Goal: Task Accomplishment & Management: Complete application form

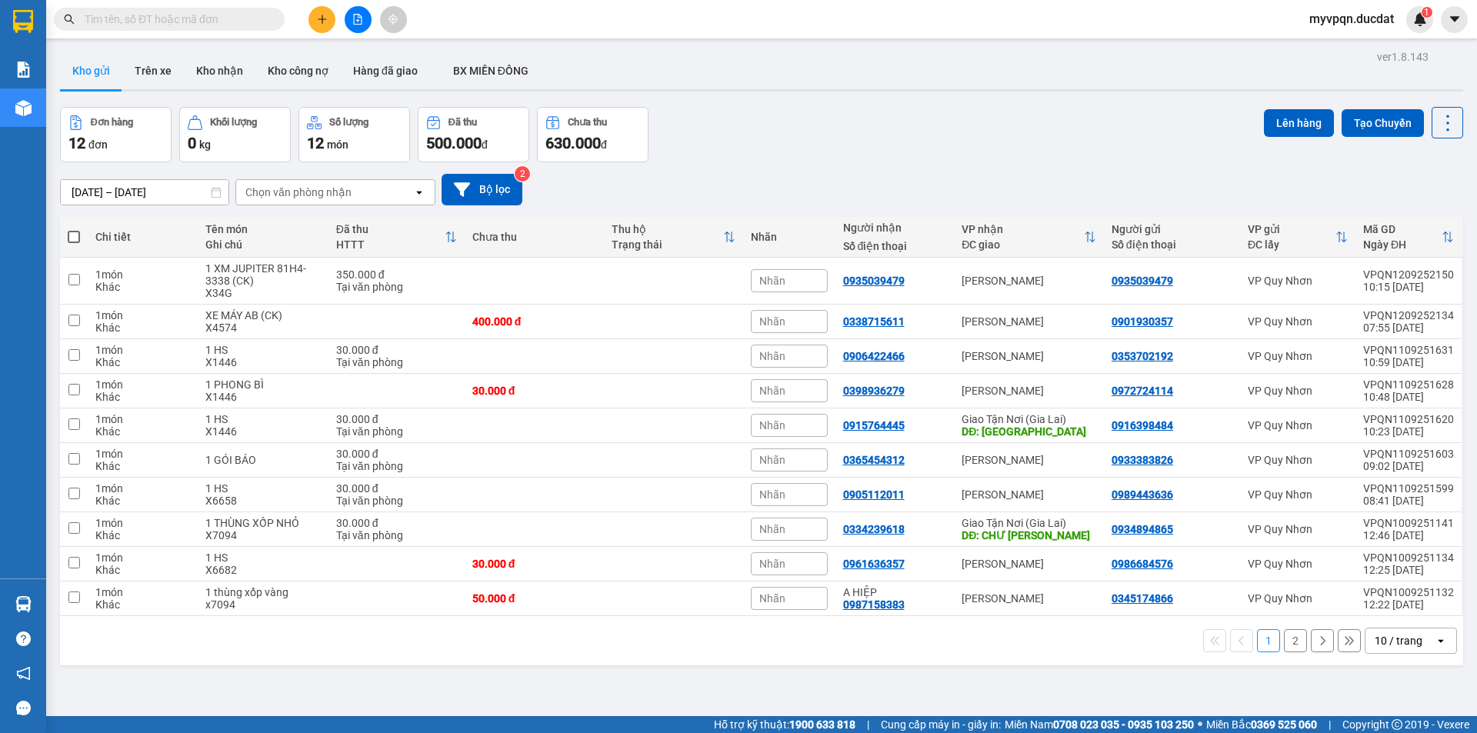
click at [103, 15] on input "text" at bounding box center [176, 19] width 182 height 17
click at [329, 18] on button at bounding box center [322, 19] width 27 height 27
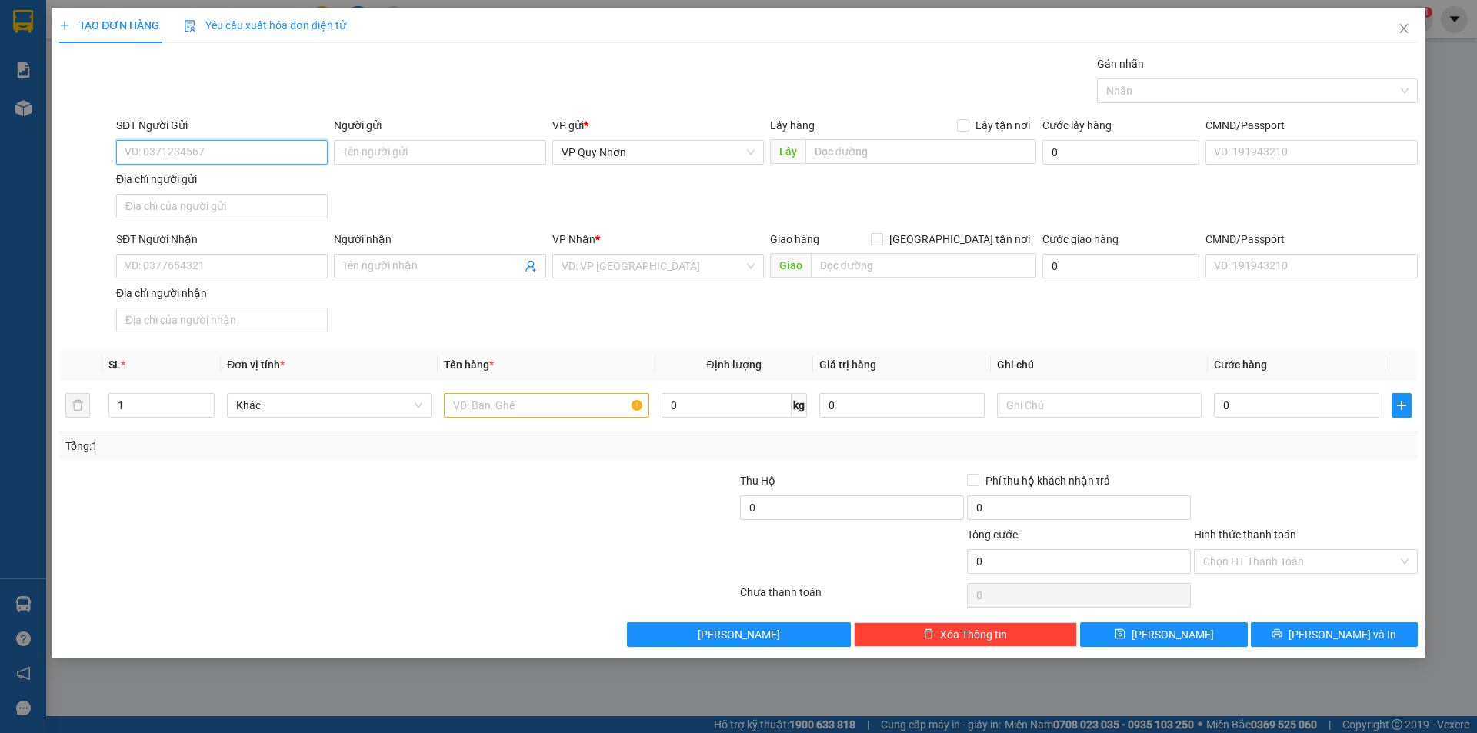
click at [166, 151] on input "SĐT Người Gửi" at bounding box center [222, 152] width 212 height 25
type input "0911444422"
click at [178, 265] on input "SĐT Người Nhận" at bounding box center [222, 266] width 212 height 25
type input "0368244139"
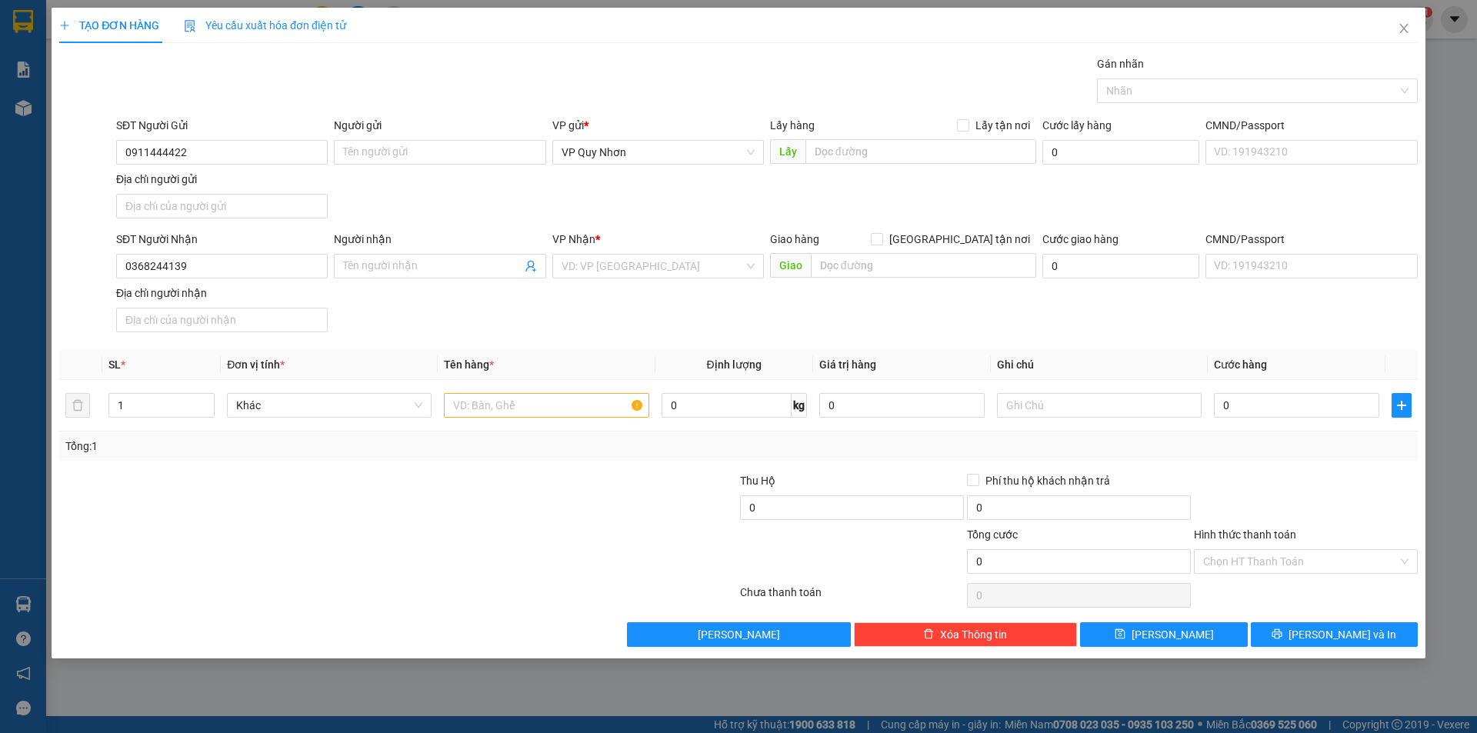
click at [415, 249] on div "Người nhận" at bounding box center [440, 242] width 212 height 23
click at [414, 269] on input "Người nhận" at bounding box center [432, 266] width 178 height 17
type input "0942783448 (CTY SOLRISE)"
click at [508, 403] on input "text" at bounding box center [546, 405] width 205 height 25
type input "1"
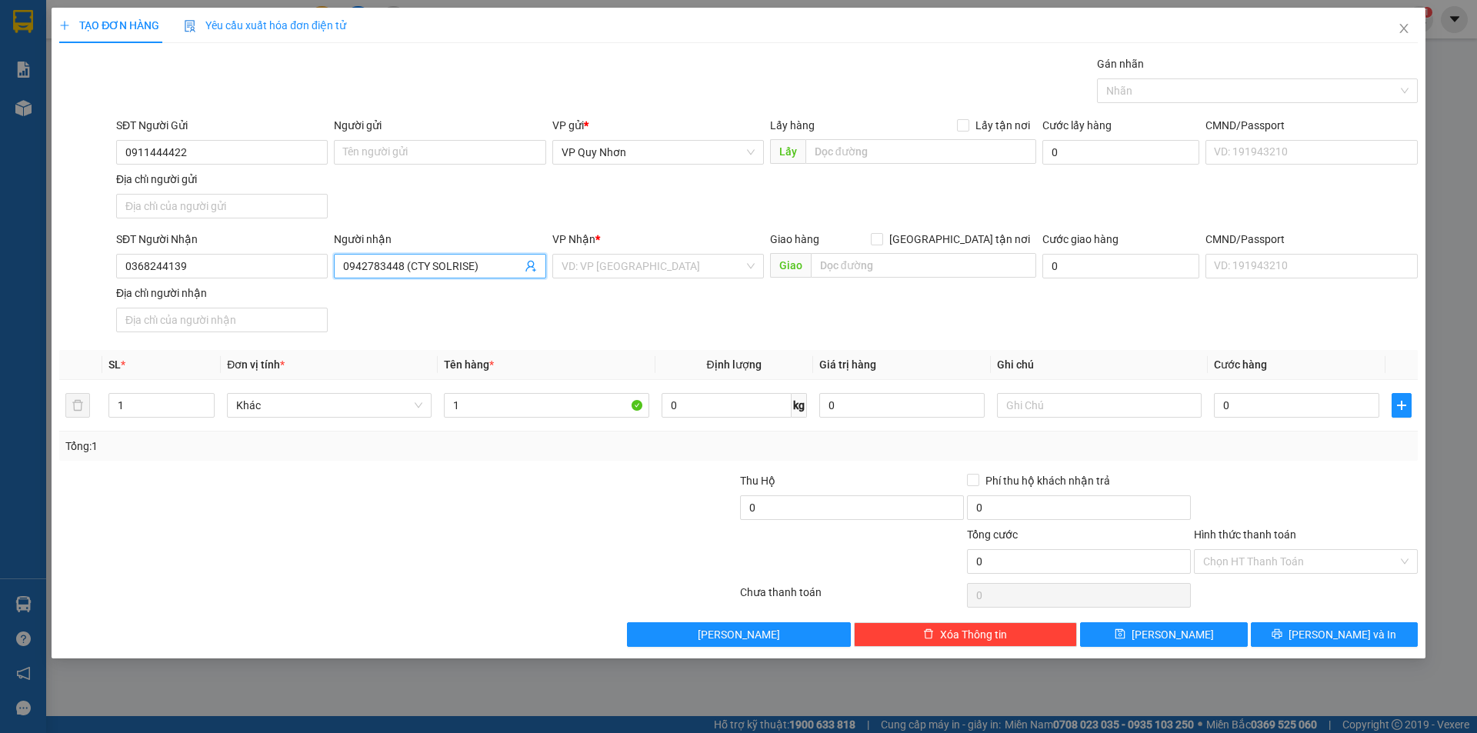
click at [467, 264] on input "0942783448 (CTY SOLRISE)" at bounding box center [432, 266] width 178 height 17
drag, startPoint x: 392, startPoint y: 260, endPoint x: 552, endPoint y: 259, distance: 160.0
click at [552, 259] on div "SĐT Người Nhận 0368244139 Người nhận 0942783448 (CTY SOLRISE NHƠN PHÚ) 09427834…" at bounding box center [767, 285] width 1308 height 108
type input "0942783448 (CTY SOLRISE NHƠN PHÚ)"
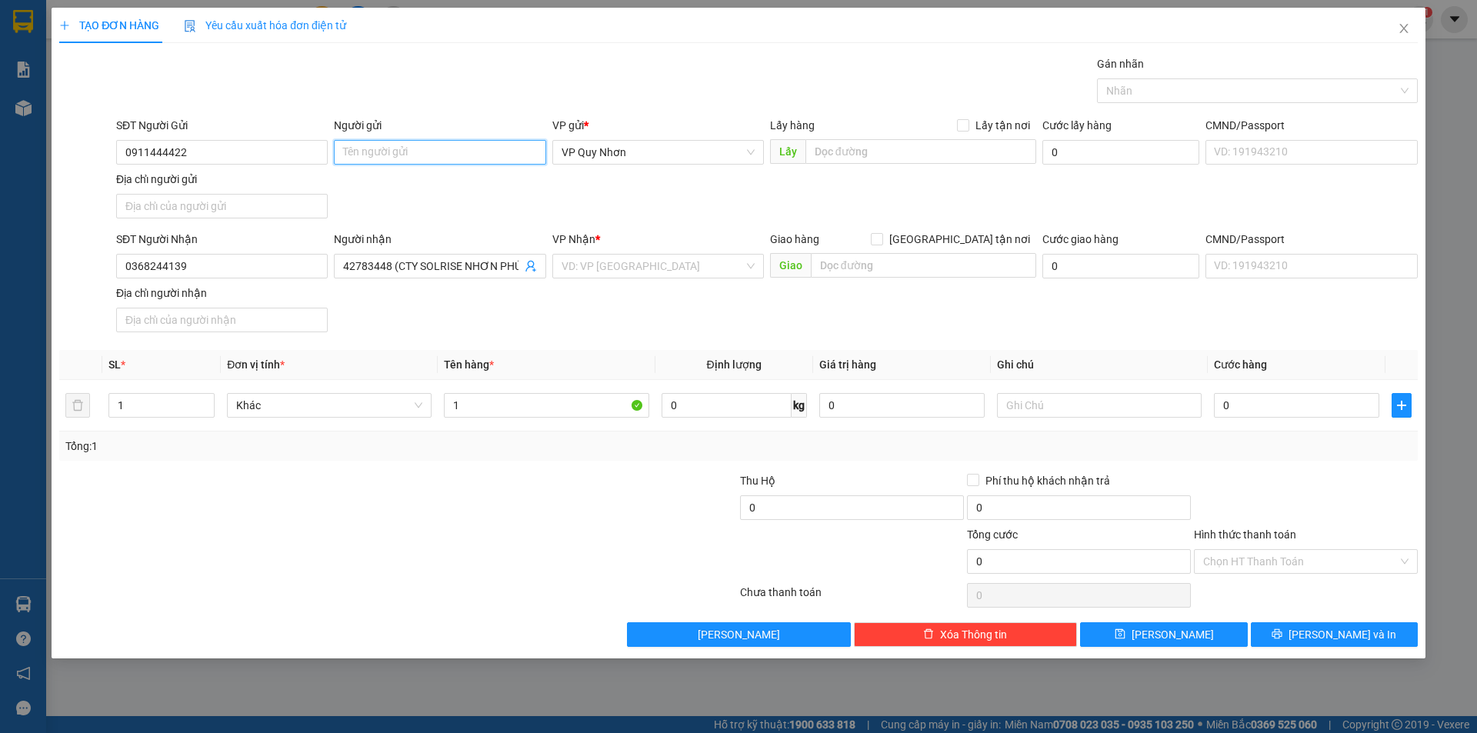
click at [395, 146] on input "Người gửi" at bounding box center [440, 152] width 212 height 25
paste input "(CTY SOLRISE NHƠN PHÚ)"
type input "(CTY SOLRISE NHƠN PHÚ)"
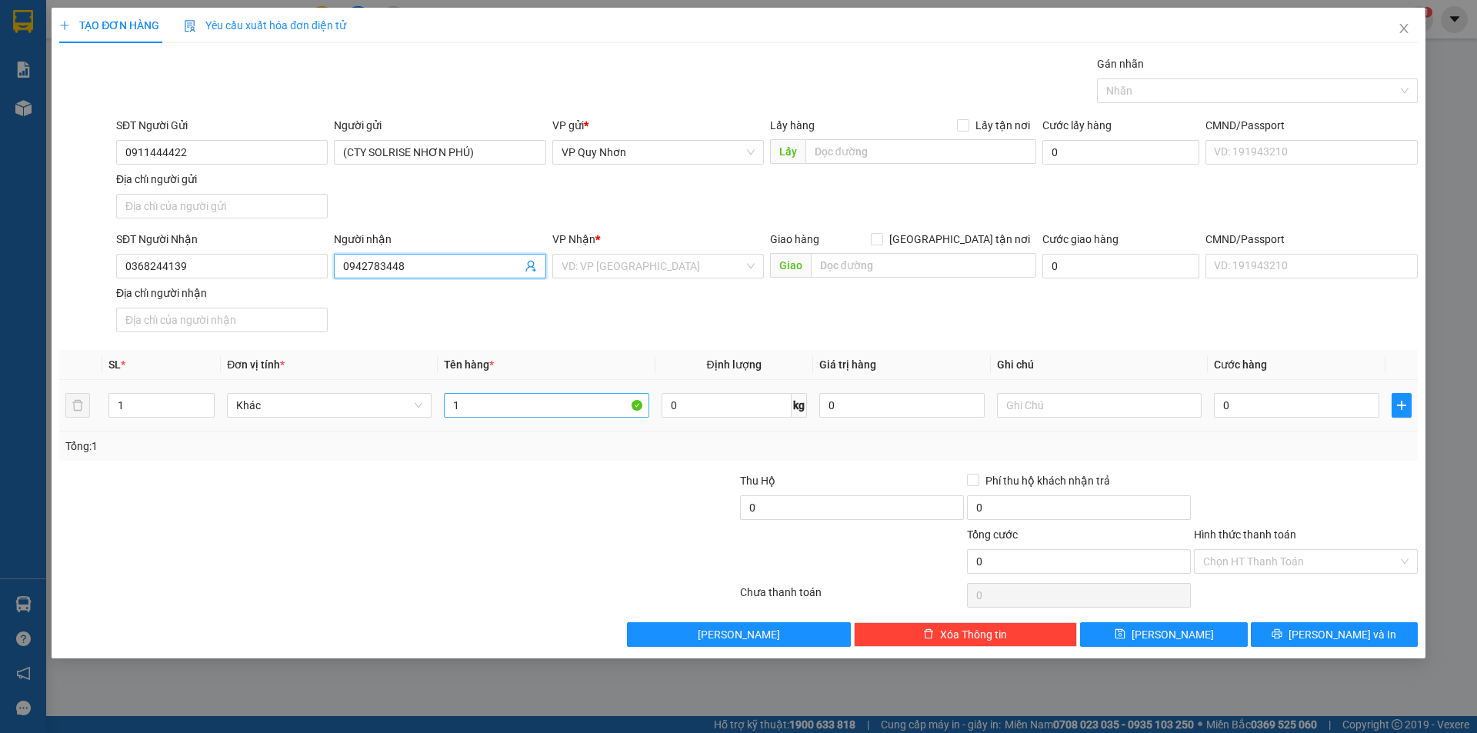
type input "0942783448"
click at [564, 407] on input "1" at bounding box center [546, 405] width 205 height 25
type input "1 HỘP TRẮNG"
click at [1261, 409] on input "0" at bounding box center [1296, 405] width 165 height 25
type input "3"
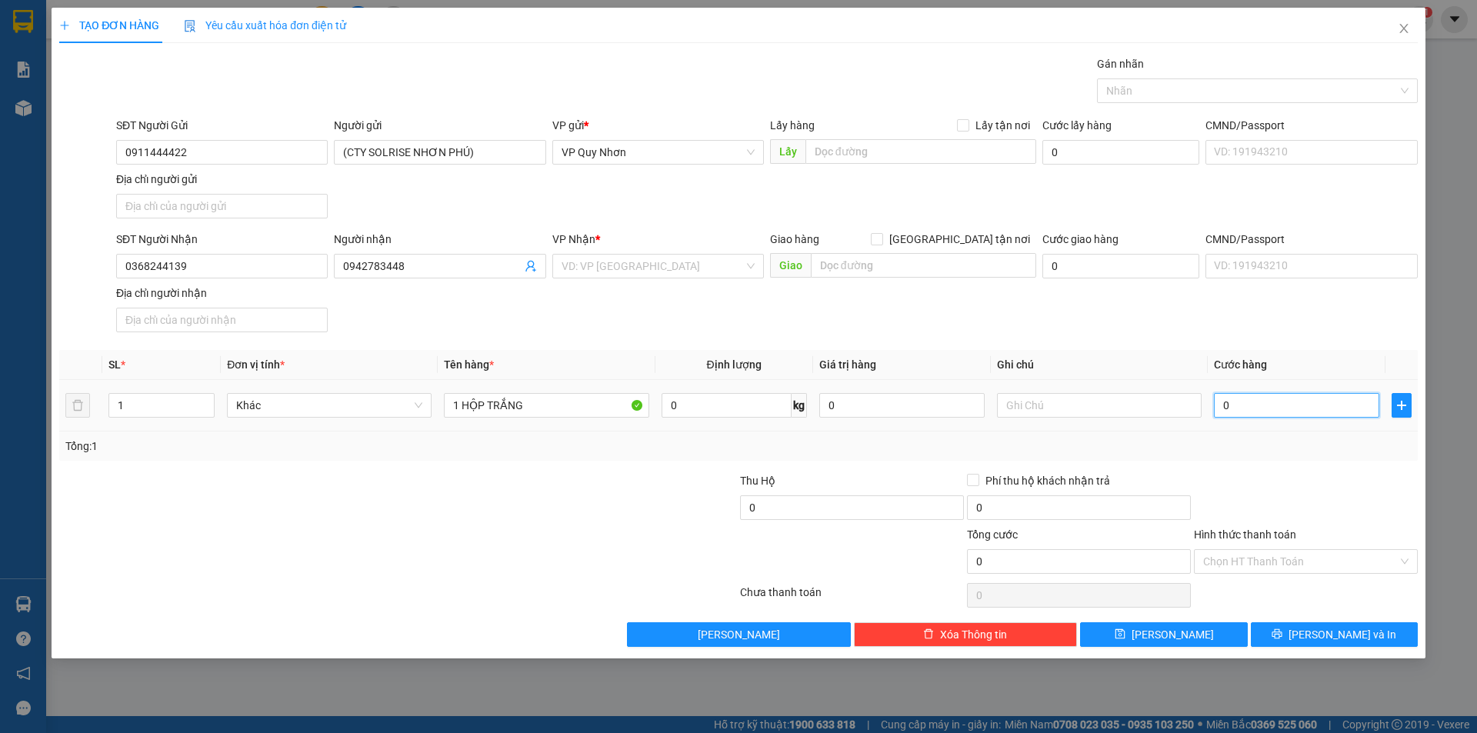
type input "3"
type input "30"
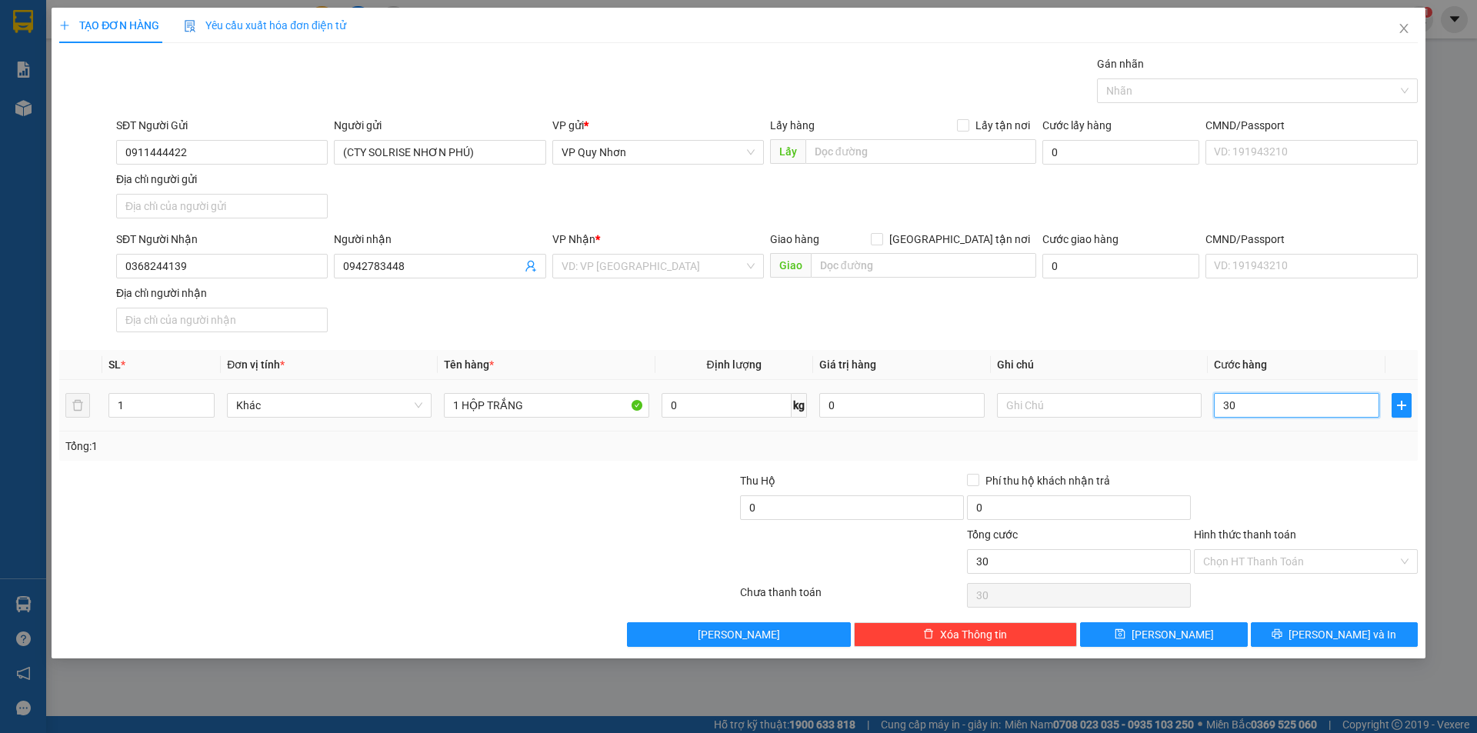
type input "300"
type input "3.000"
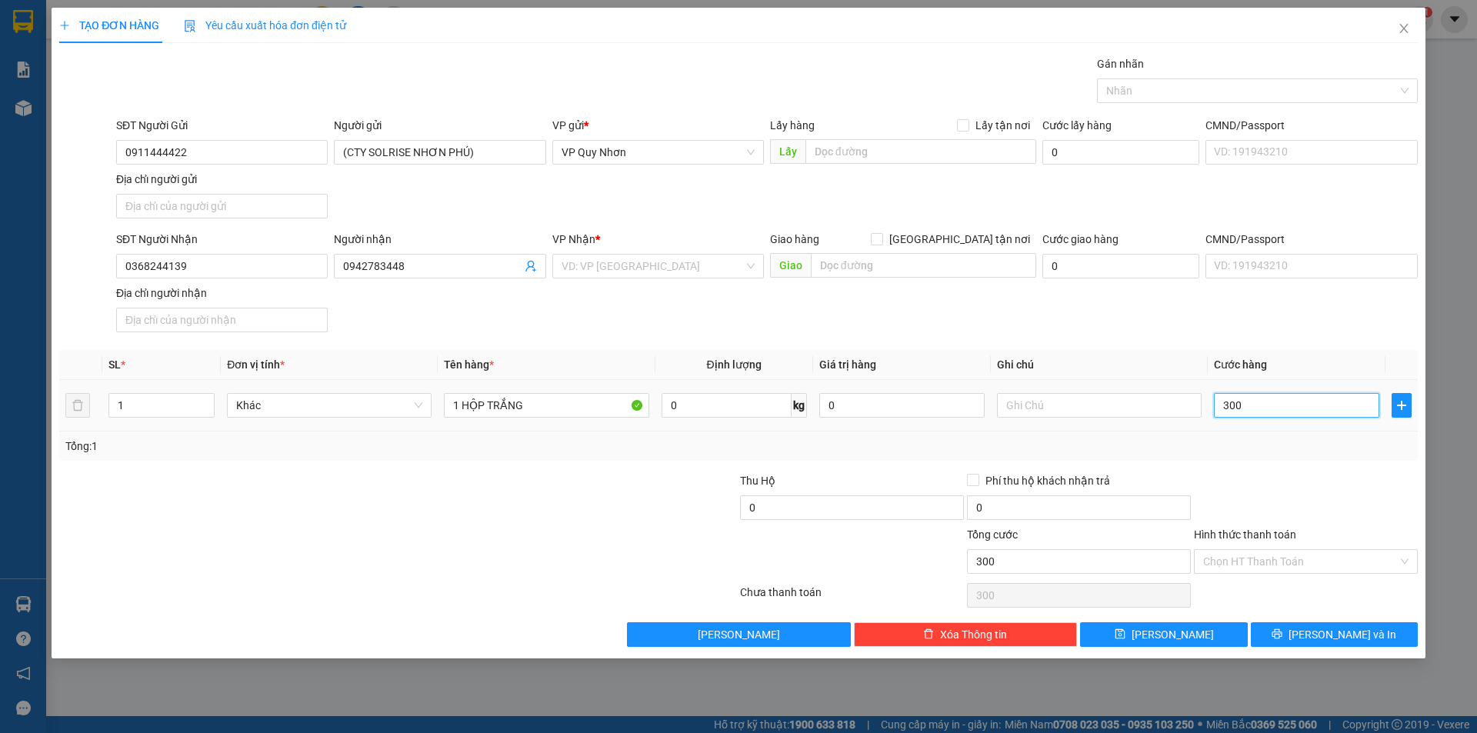
type input "3.000"
type input "30.000"
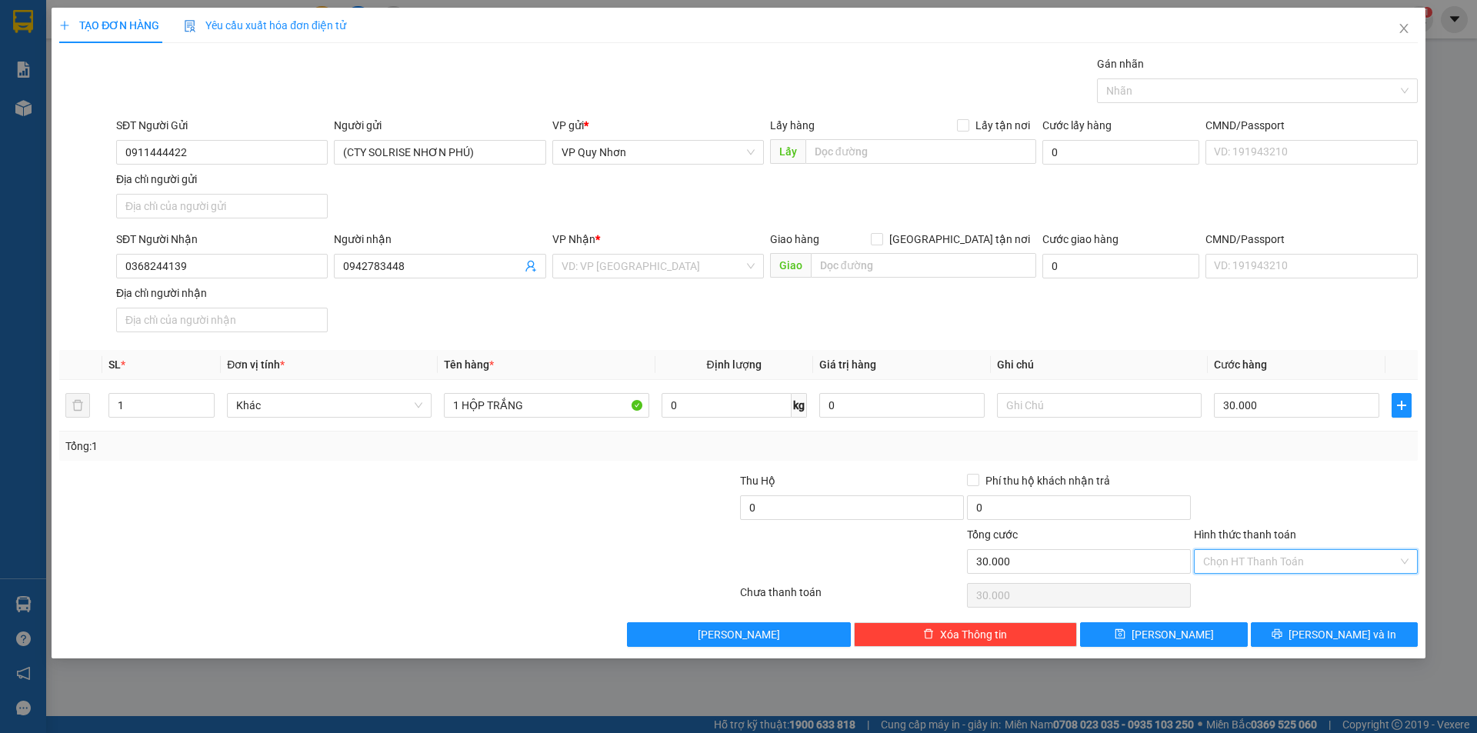
click at [1278, 564] on input "Hình thức thanh toán" at bounding box center [1300, 561] width 195 height 23
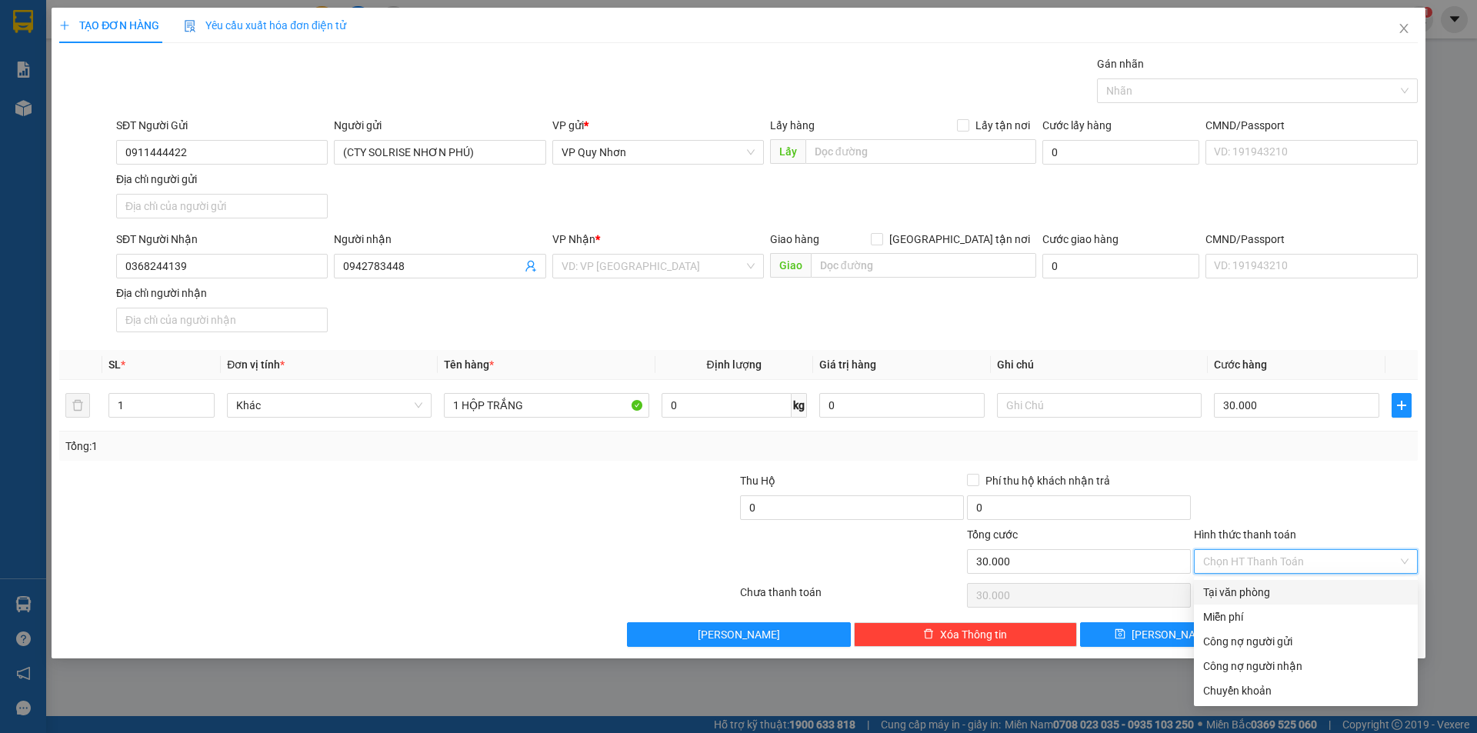
click at [1279, 593] on div "Tại văn phòng" at bounding box center [1305, 592] width 205 height 17
type input "0"
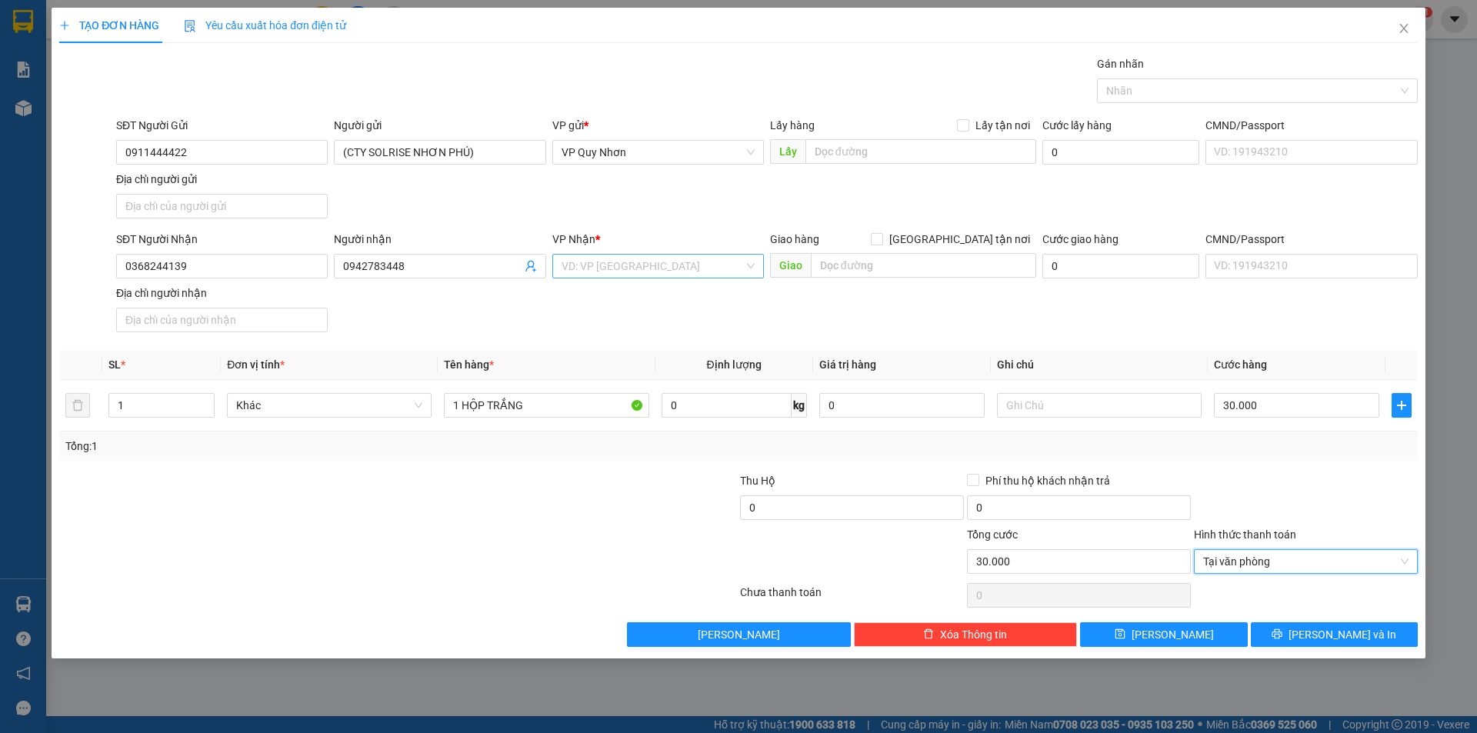
click at [599, 261] on input "search" at bounding box center [653, 266] width 182 height 23
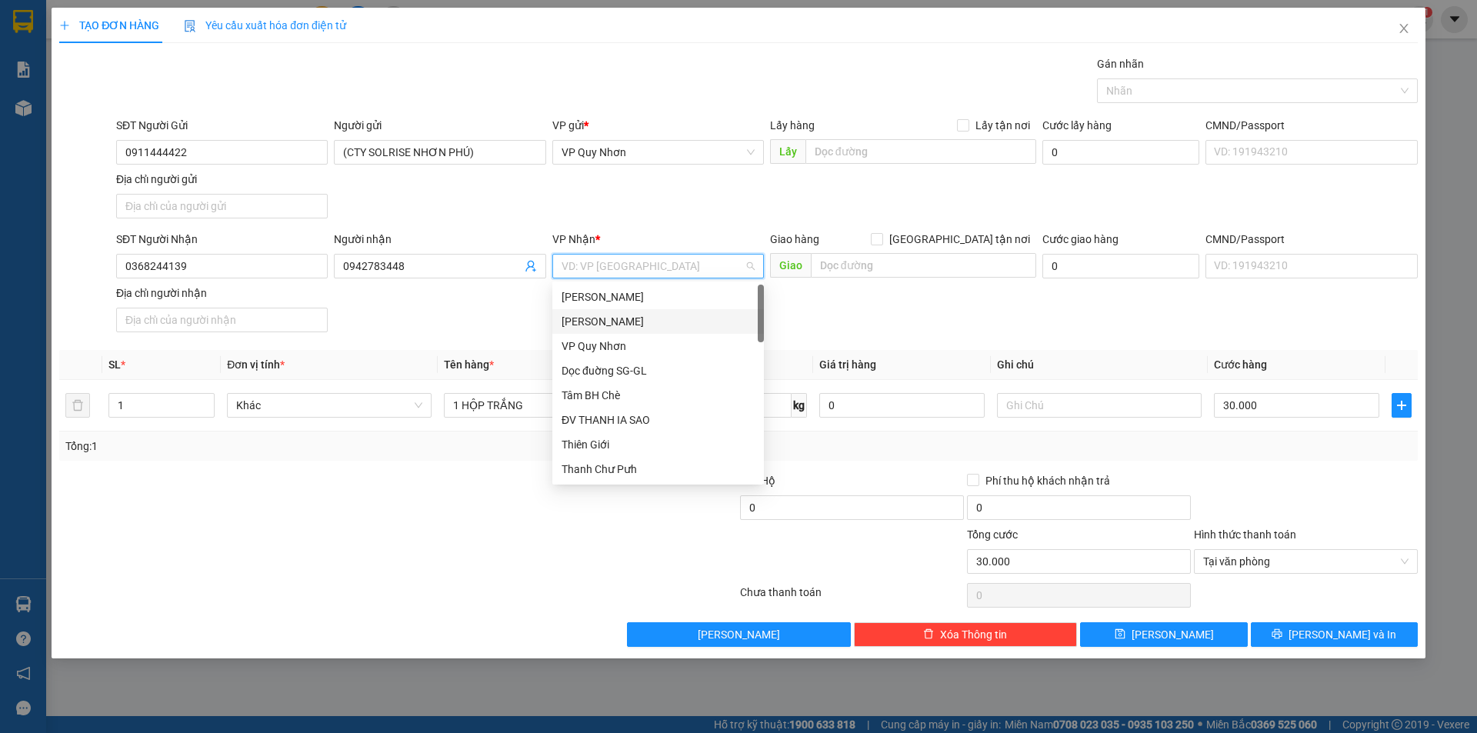
click at [604, 319] on div "[PERSON_NAME]" at bounding box center [658, 321] width 193 height 17
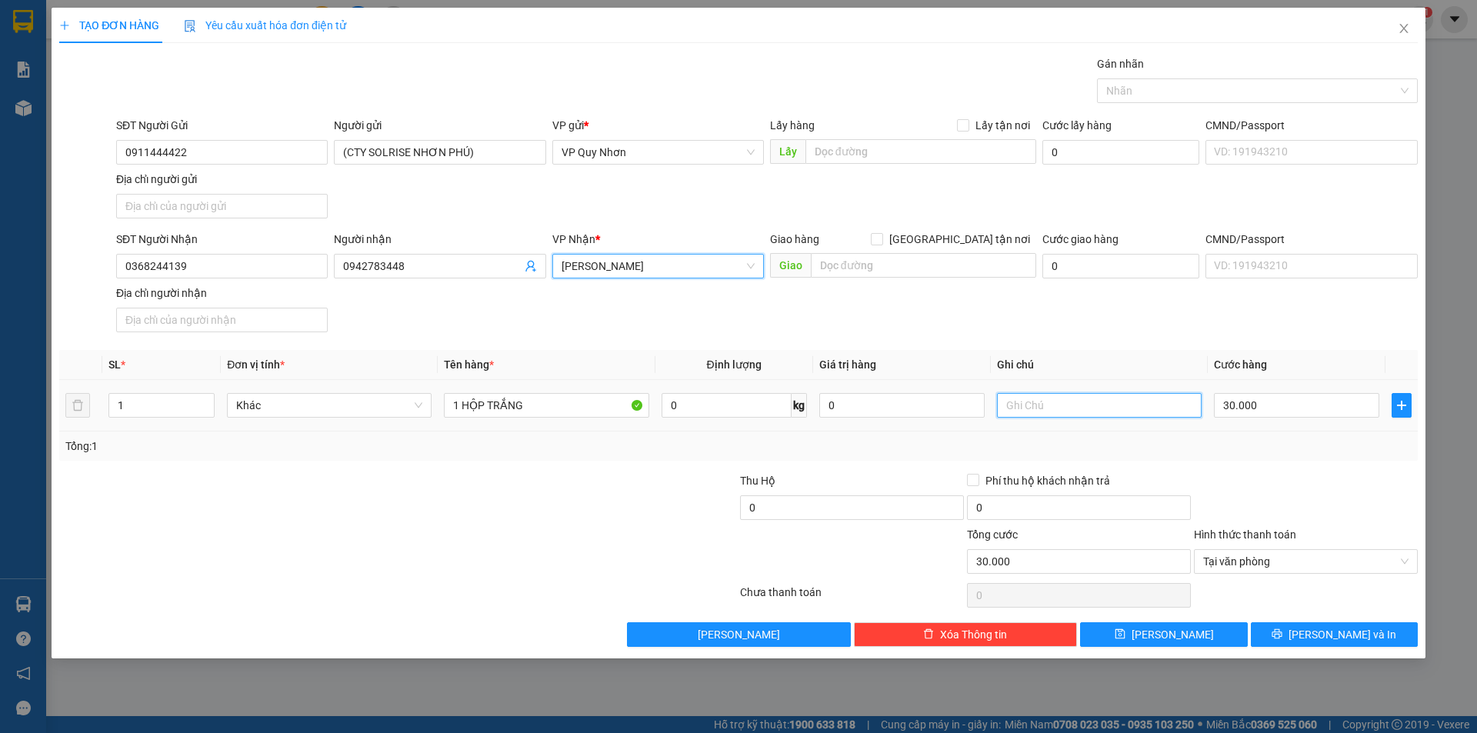
click at [1103, 415] on input "text" at bounding box center [1099, 405] width 205 height 25
type input "X1487"
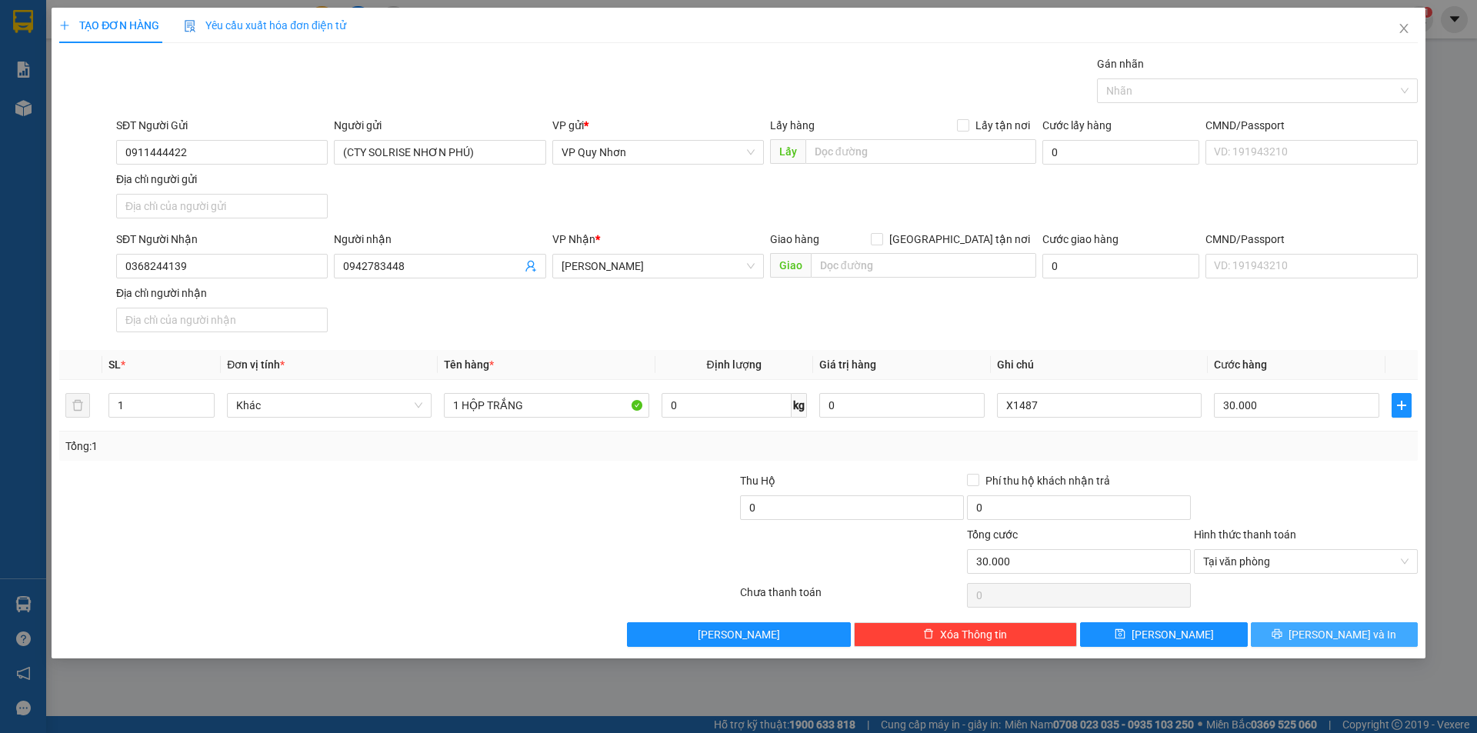
click at [1349, 631] on span "[PERSON_NAME] và In" at bounding box center [1343, 634] width 108 height 17
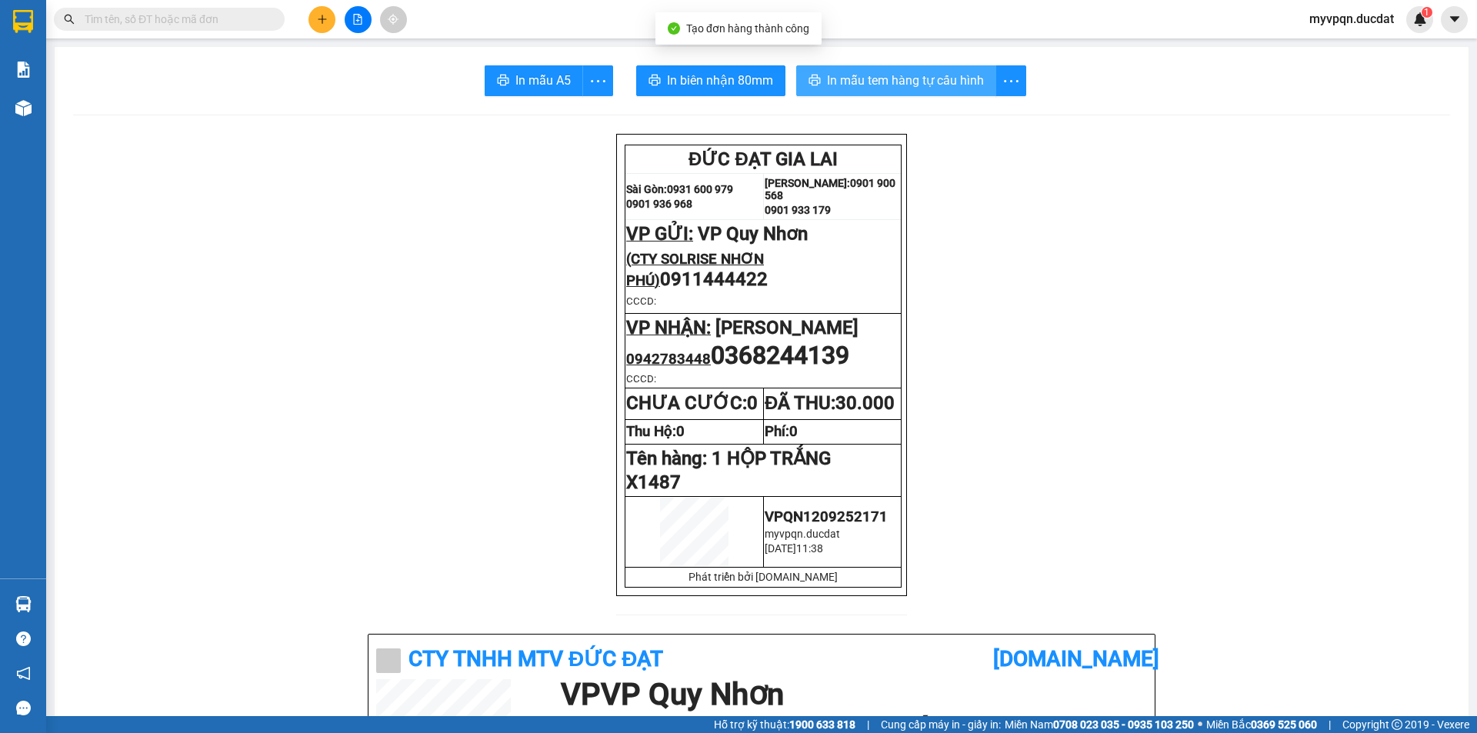
click at [869, 82] on span "In mẫu tem hàng tự cấu hình" at bounding box center [905, 80] width 157 height 19
click at [905, 79] on span "In mẫu tem hàng tự cấu hình" at bounding box center [905, 80] width 157 height 19
click at [334, 14] on button at bounding box center [322, 19] width 27 height 27
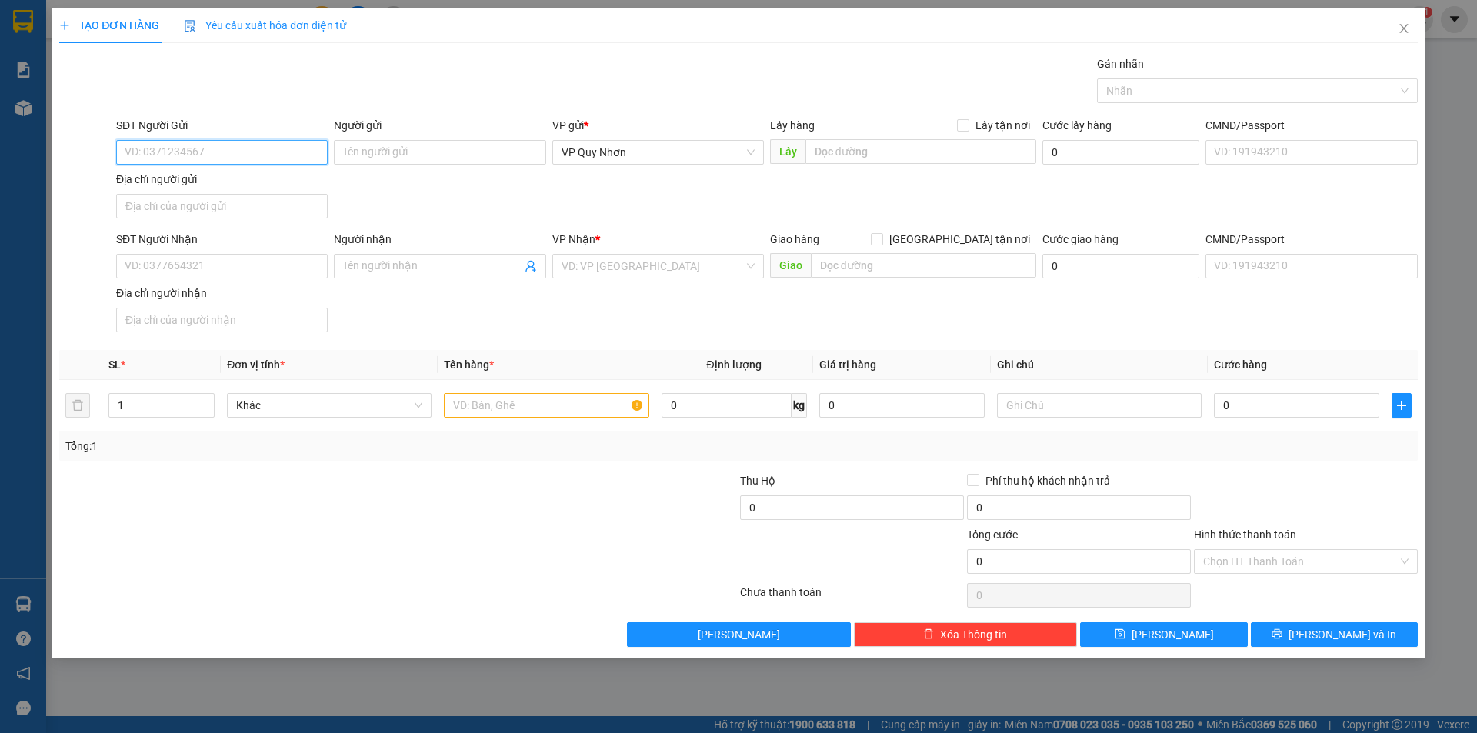
click at [230, 148] on input "SĐT Người Gửi" at bounding box center [222, 152] width 212 height 25
type input "0384641276"
click at [194, 262] on input "SĐT Người Nhận" at bounding box center [222, 266] width 212 height 25
type input "0966314505"
click at [660, 268] on input "search" at bounding box center [653, 266] width 182 height 23
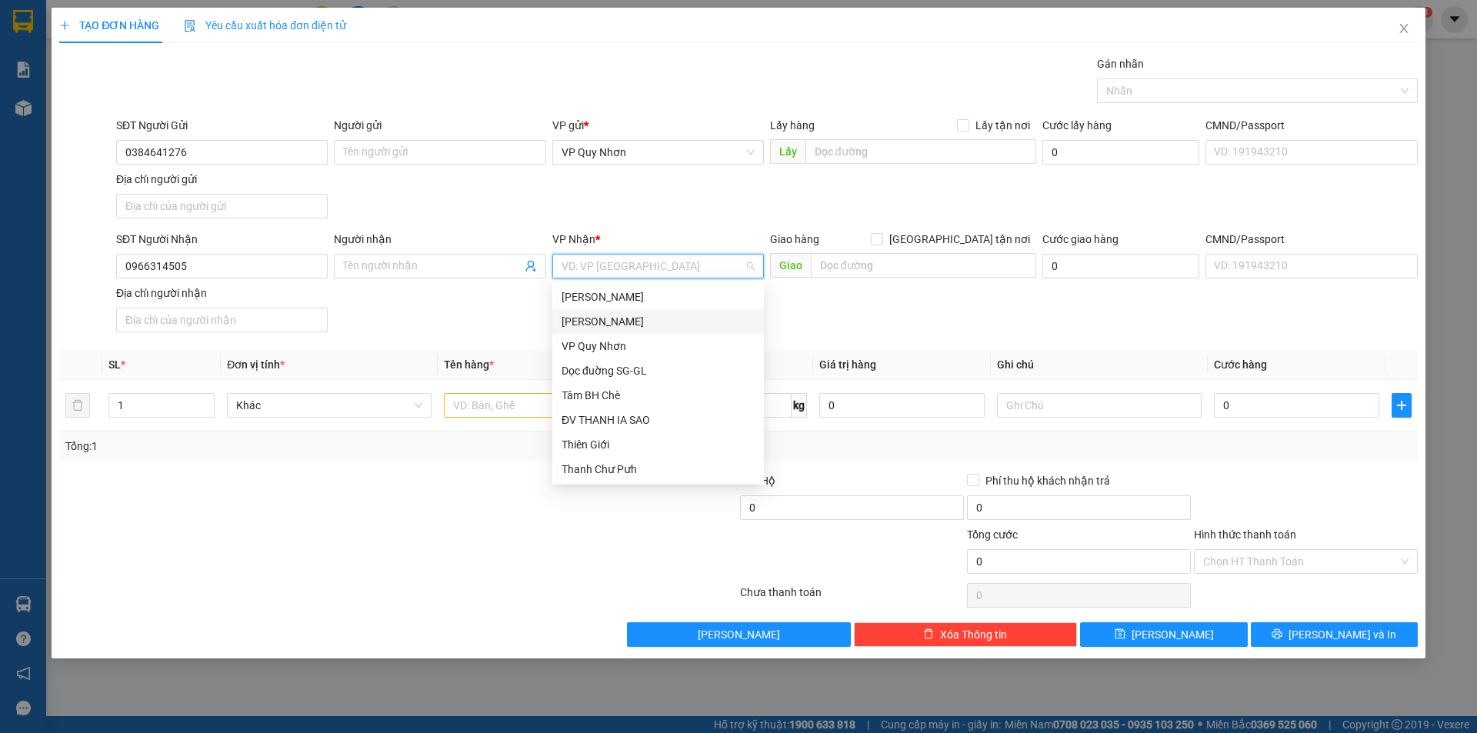
click at [604, 322] on div "[PERSON_NAME]" at bounding box center [658, 321] width 193 height 17
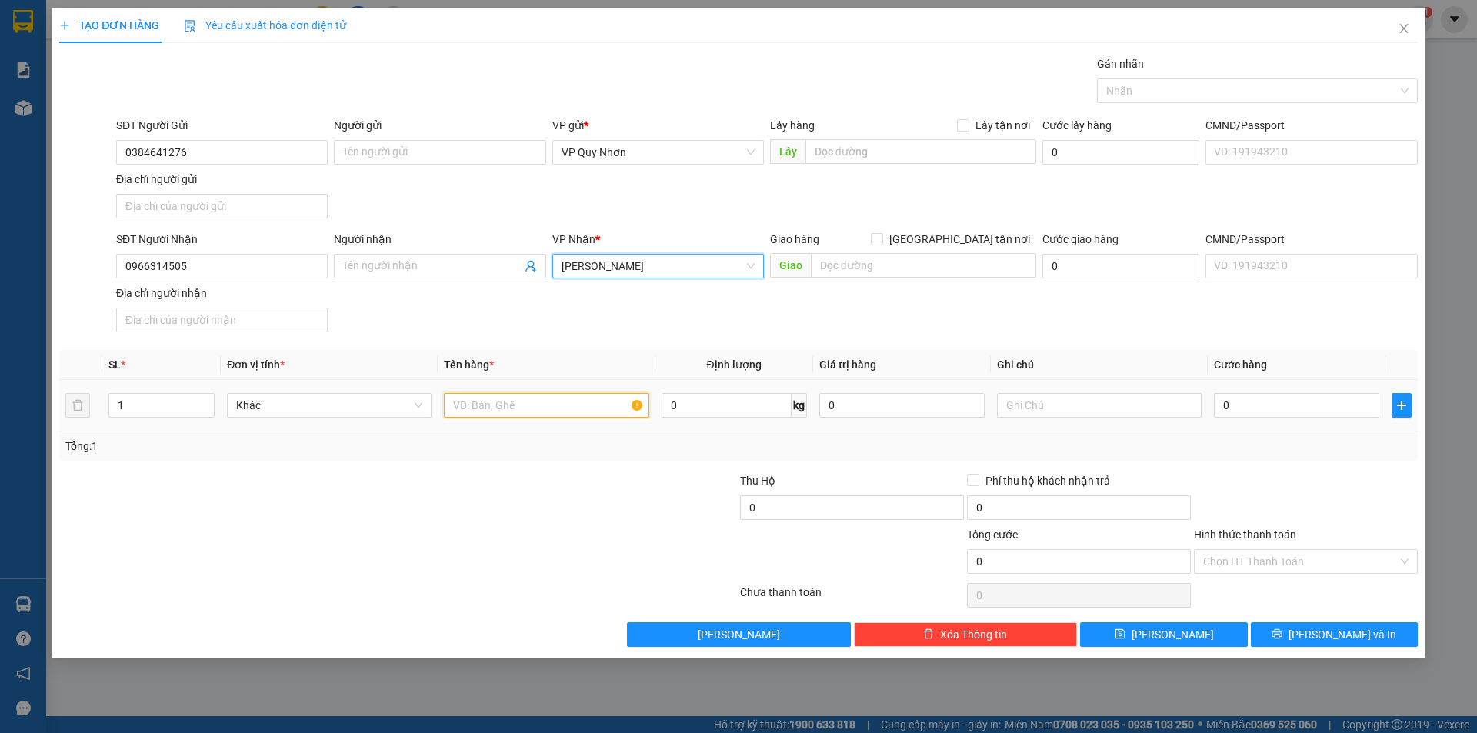
click at [517, 402] on input "text" at bounding box center [546, 405] width 205 height 25
type input "1 THÙNG"
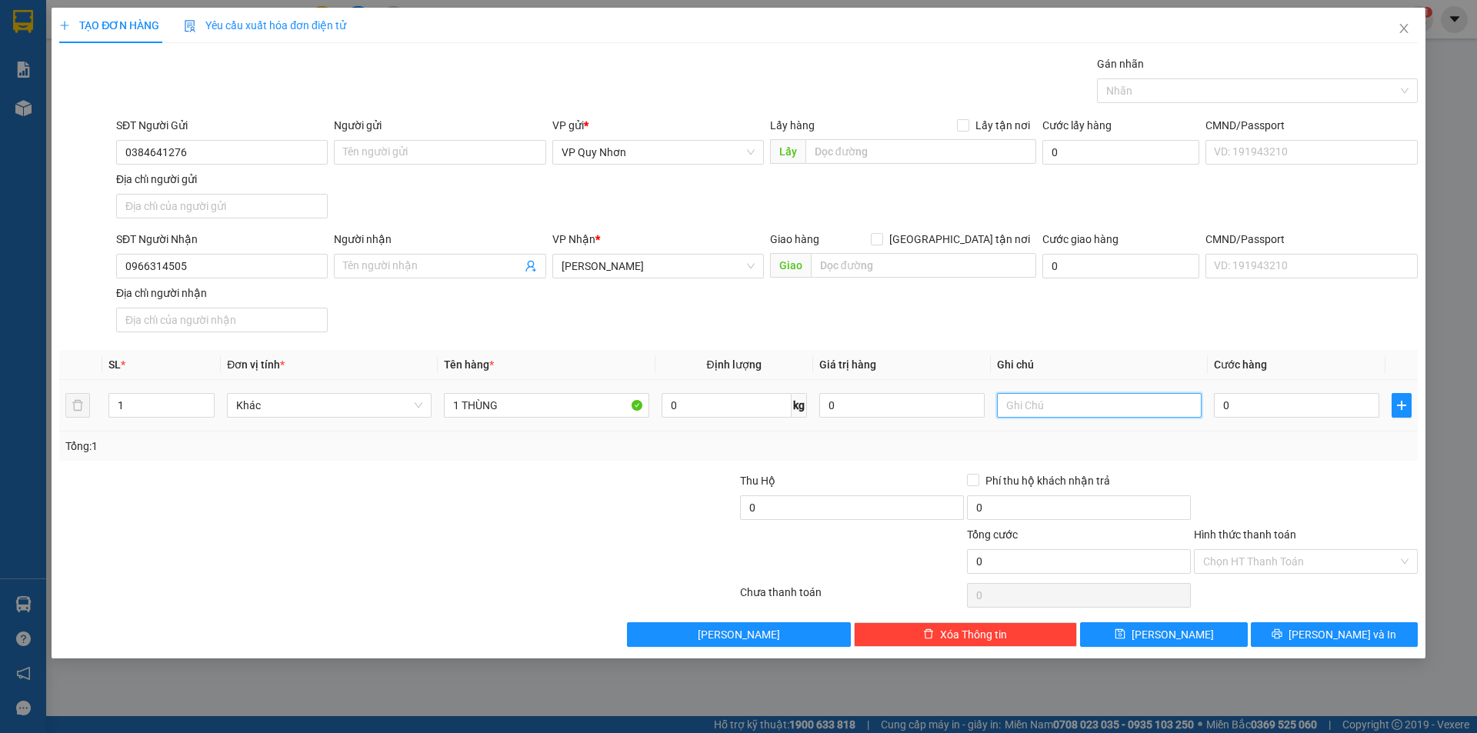
click at [1156, 399] on input "text" at bounding box center [1099, 405] width 205 height 25
type input "X1487"
click at [1311, 561] on input "Hình thức thanh toán" at bounding box center [1300, 561] width 195 height 23
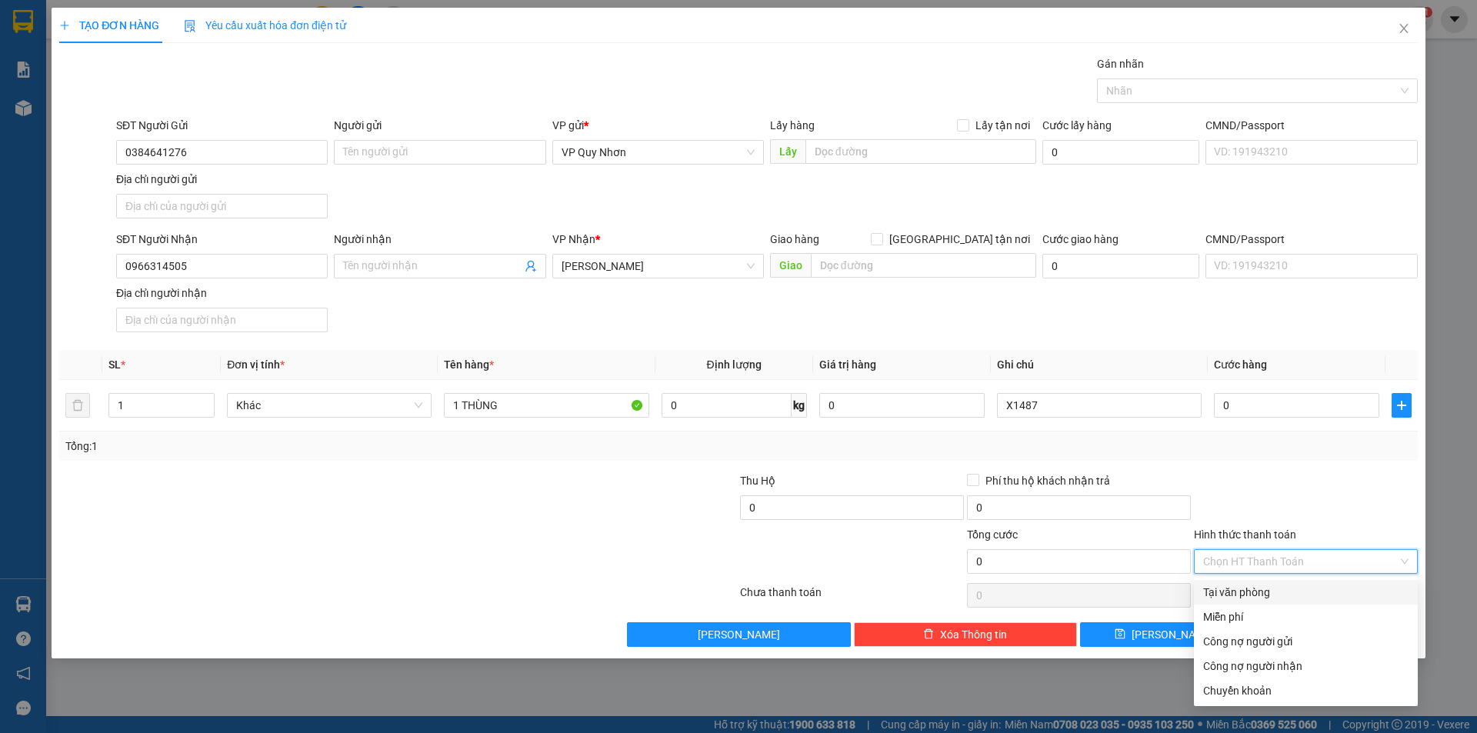
click at [1249, 597] on div "Tại văn phòng" at bounding box center [1305, 592] width 205 height 17
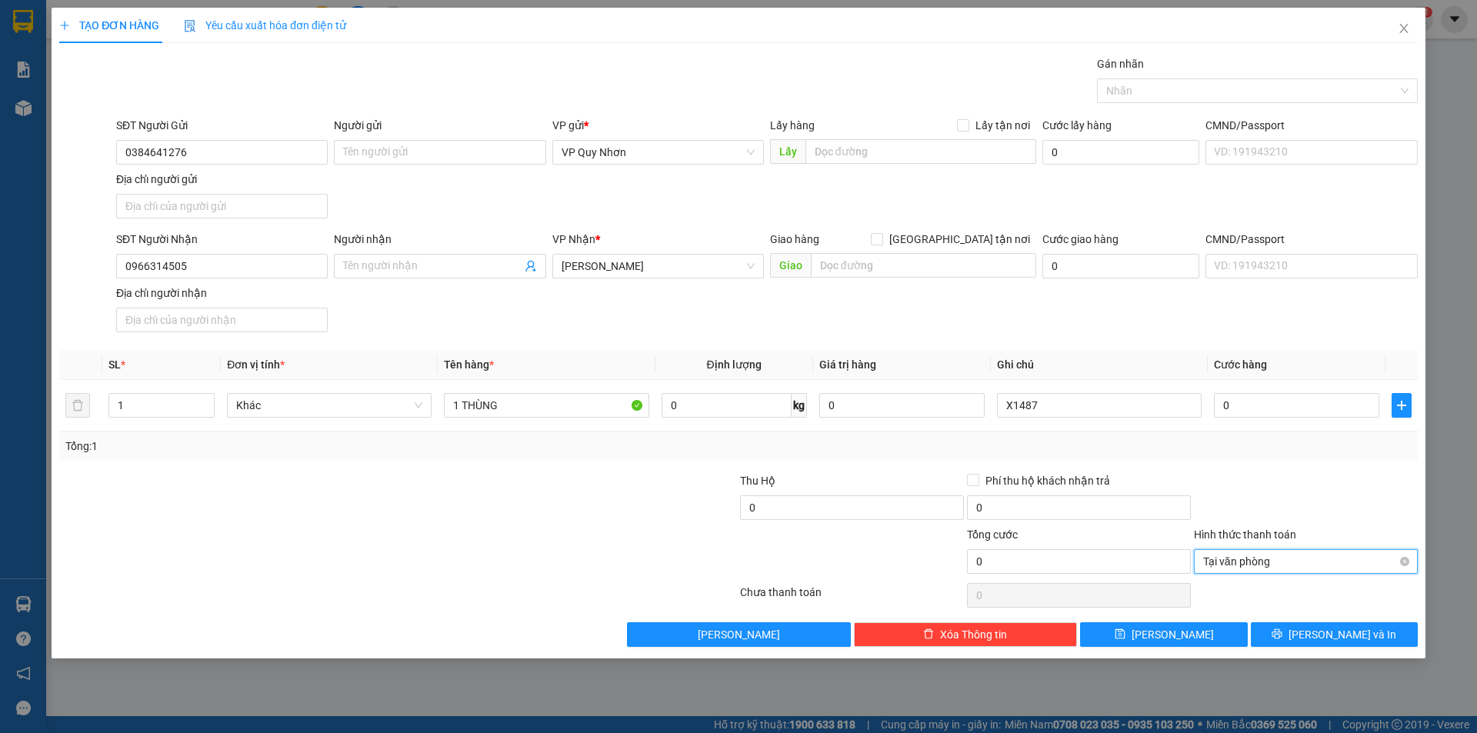
click at [1273, 569] on span "Tại văn phòng" at bounding box center [1305, 561] width 205 height 23
click at [1253, 483] on div at bounding box center [1306, 499] width 227 height 54
click at [1236, 408] on input "0" at bounding box center [1296, 405] width 165 height 25
type input "4"
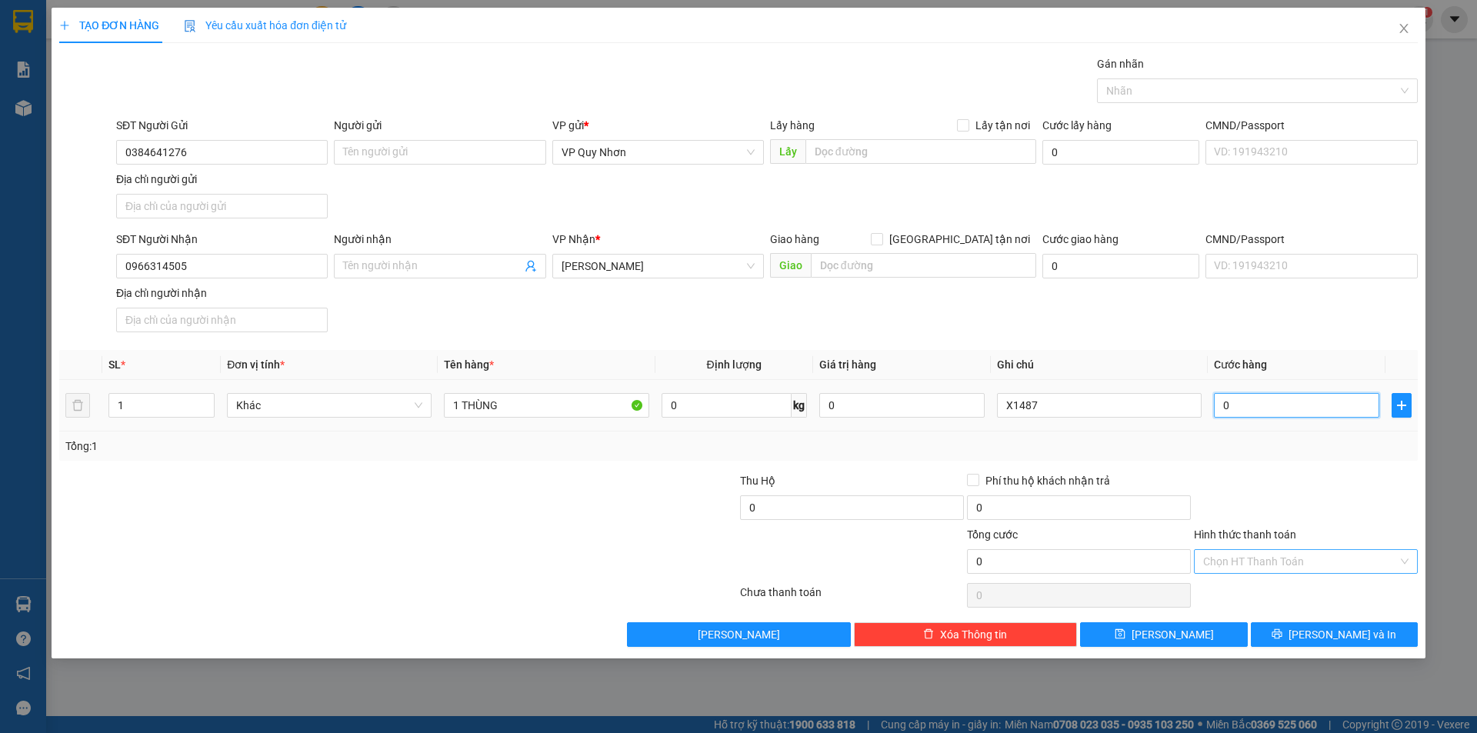
type input "4"
type input "40"
type input "400"
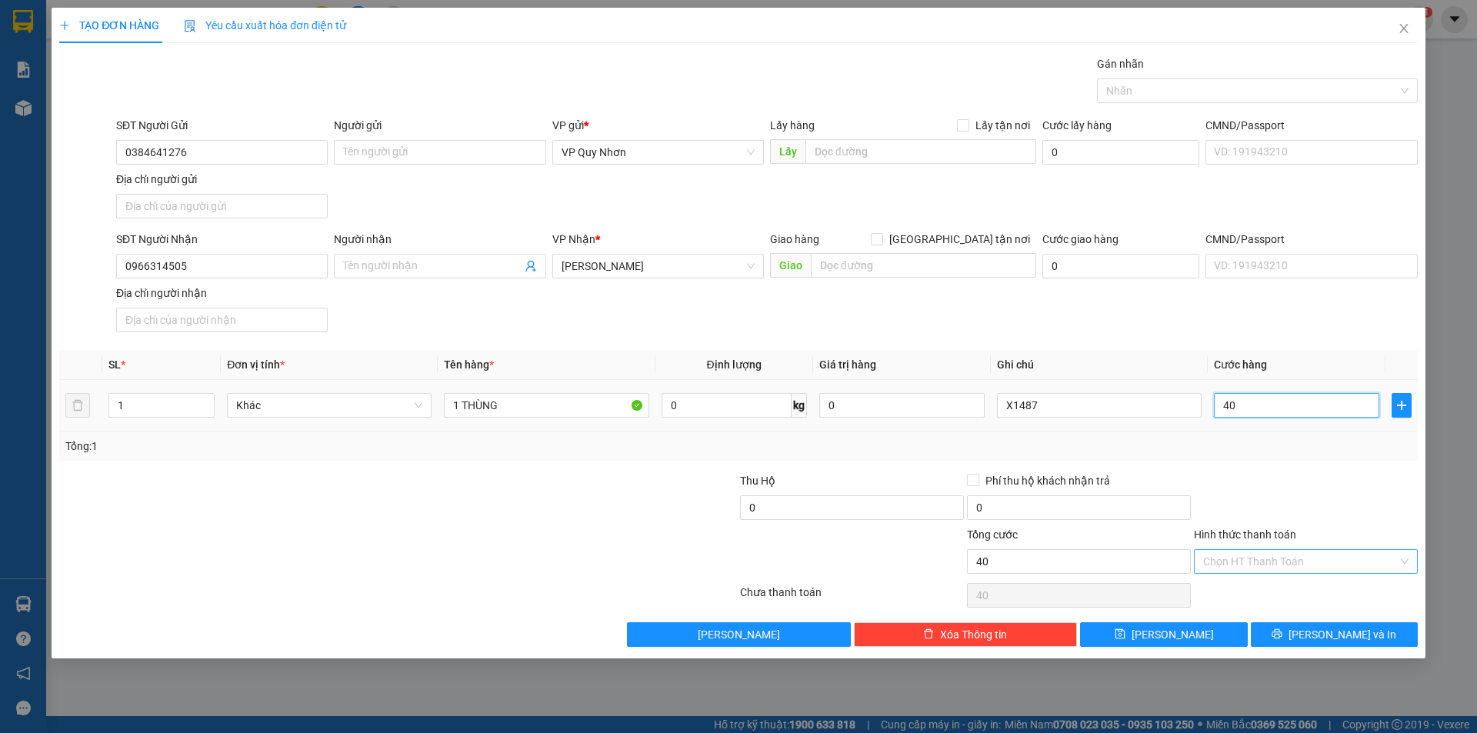
type input "400"
type input "4.000"
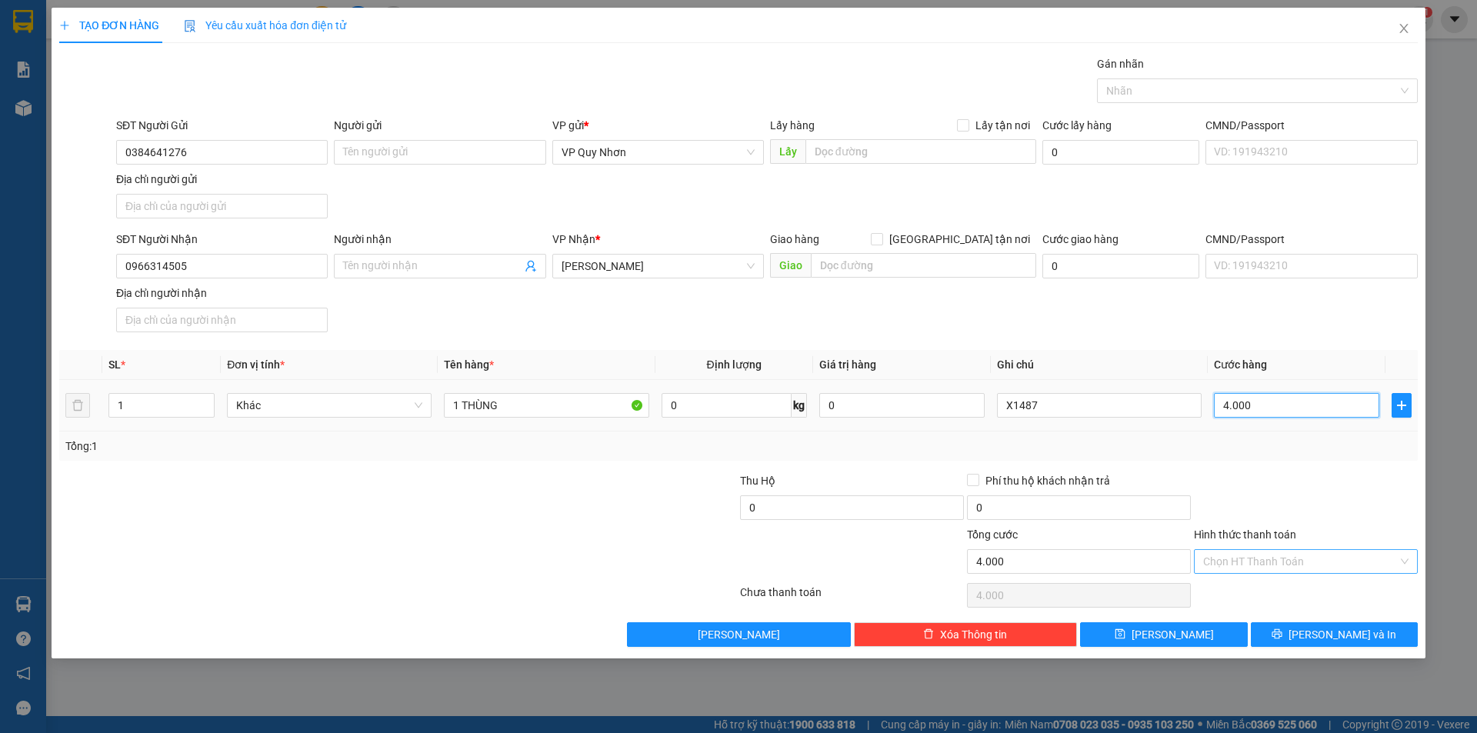
type input "40.000"
click at [1259, 404] on input "40.000" at bounding box center [1296, 405] width 165 height 25
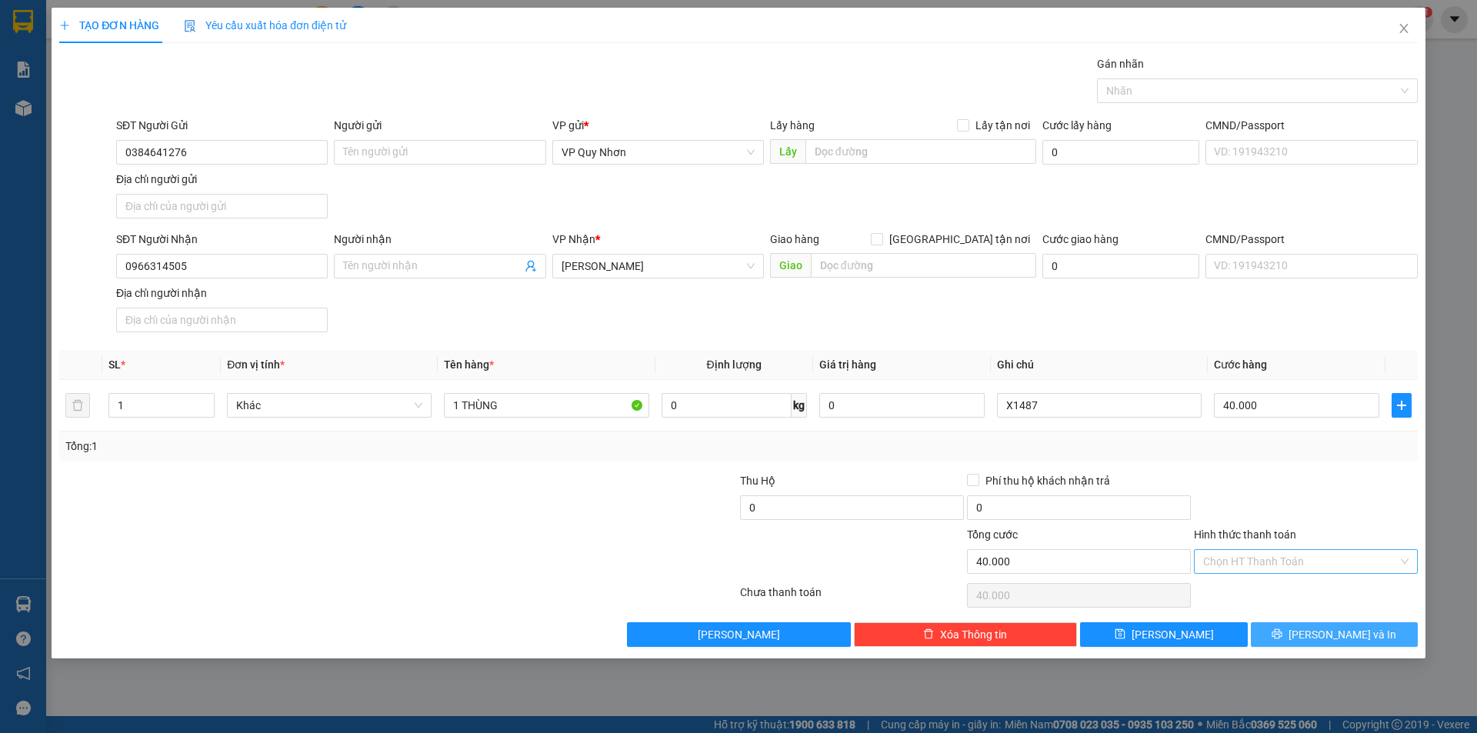
click at [1283, 633] on icon "printer" at bounding box center [1277, 634] width 11 height 11
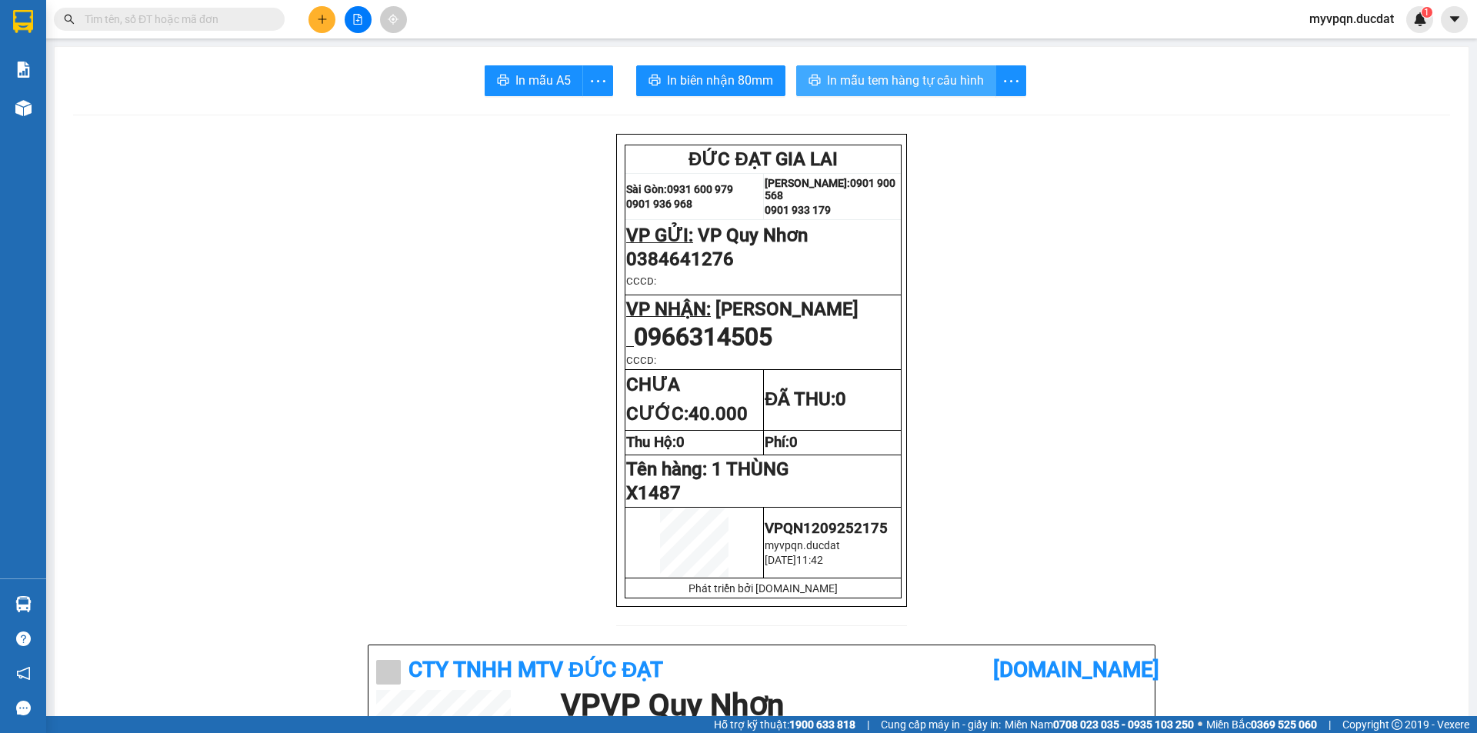
click at [879, 76] on span "In mẫu tem hàng tự cấu hình" at bounding box center [905, 80] width 157 height 19
